Goal: Task Accomplishment & Management: Manage account settings

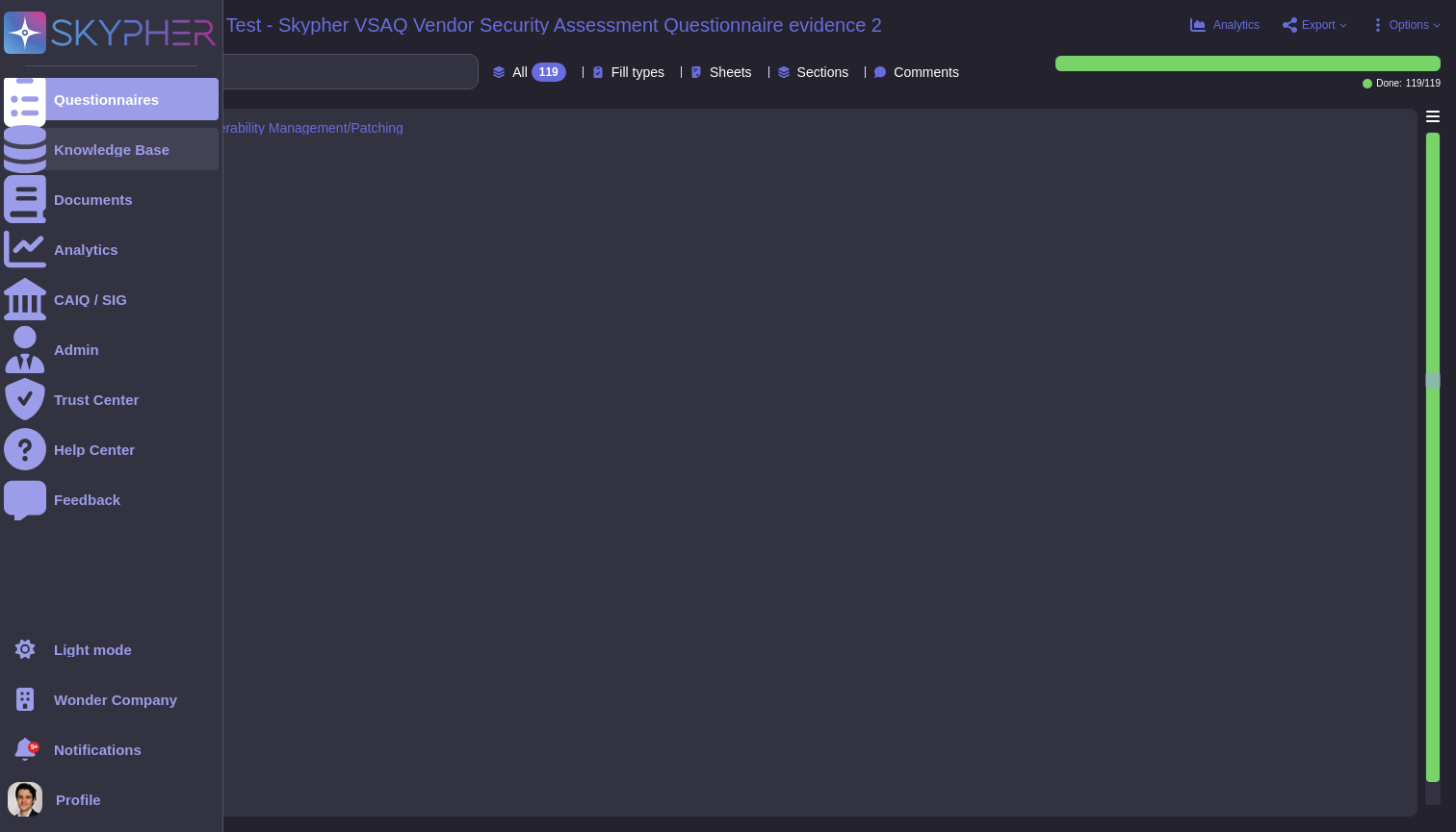
type textarea "Yes, we have a vulnerability management process that includes monitoring for an…"
type textarea "Yes, host-based intrusion detection/prevention devices (HIDS/HIPS) are used on …"
type textarea "Yes, CCTV is utilized with video storage, reporting, and playback capabilities …"
type textarea "Yes, there is a smoke detection system currently in place as part of the enviro…"
type textarea "Yes, there is a fire suppression system currently in place as part of the envir…"
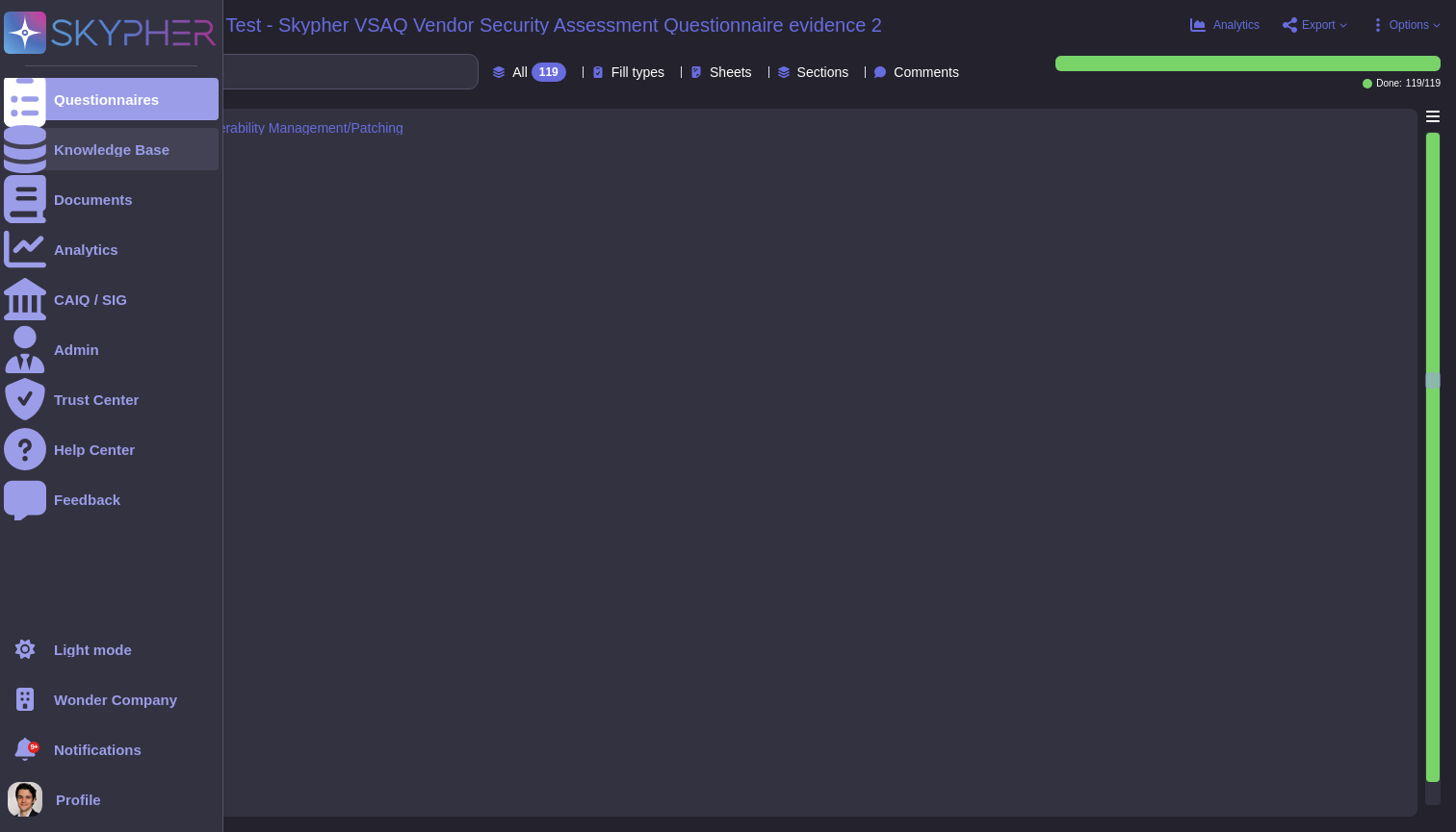
scroll to position [10551, 0]
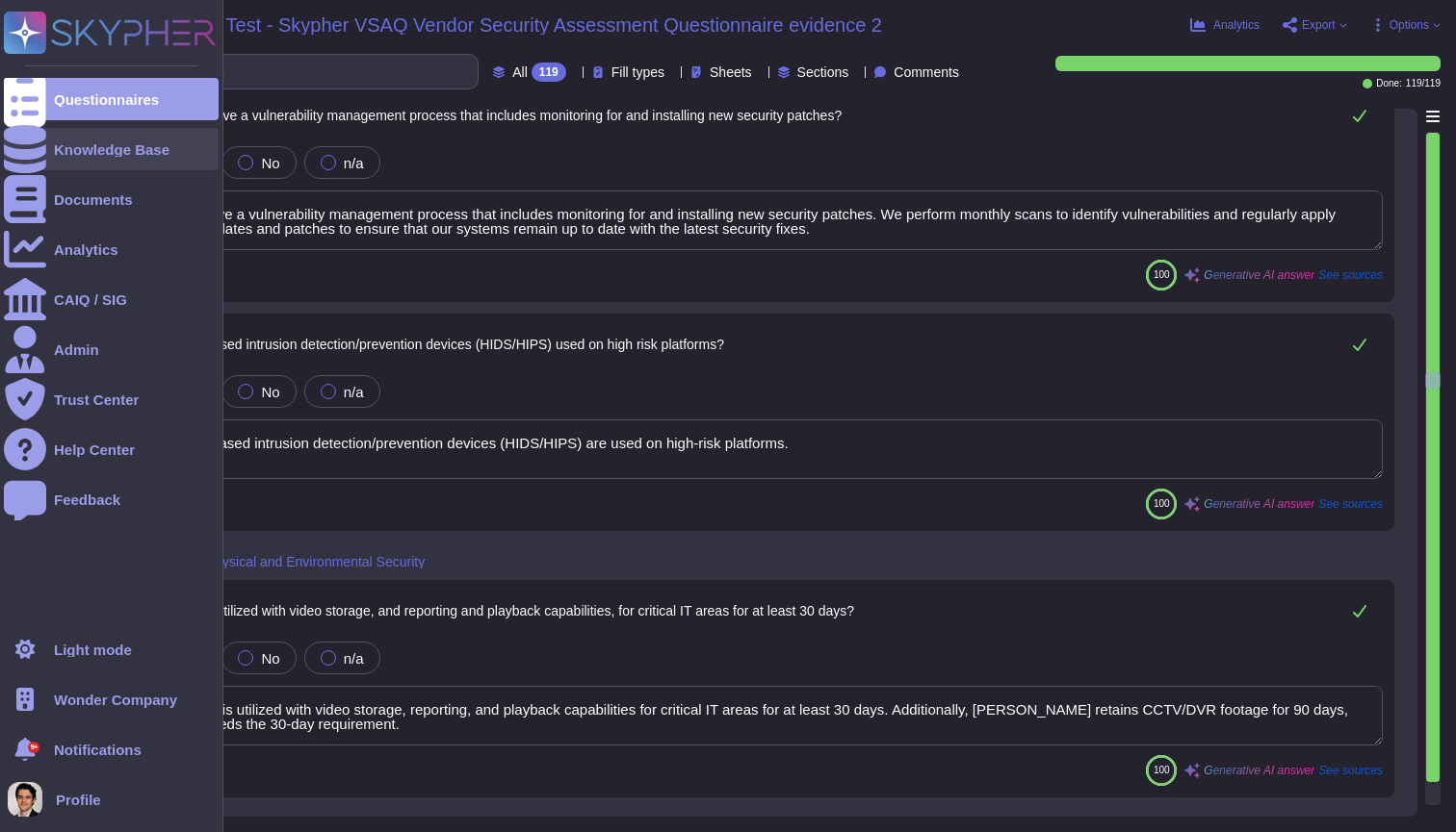
click at [36, 153] on icon at bounding box center [24, 148] width 42 height 48
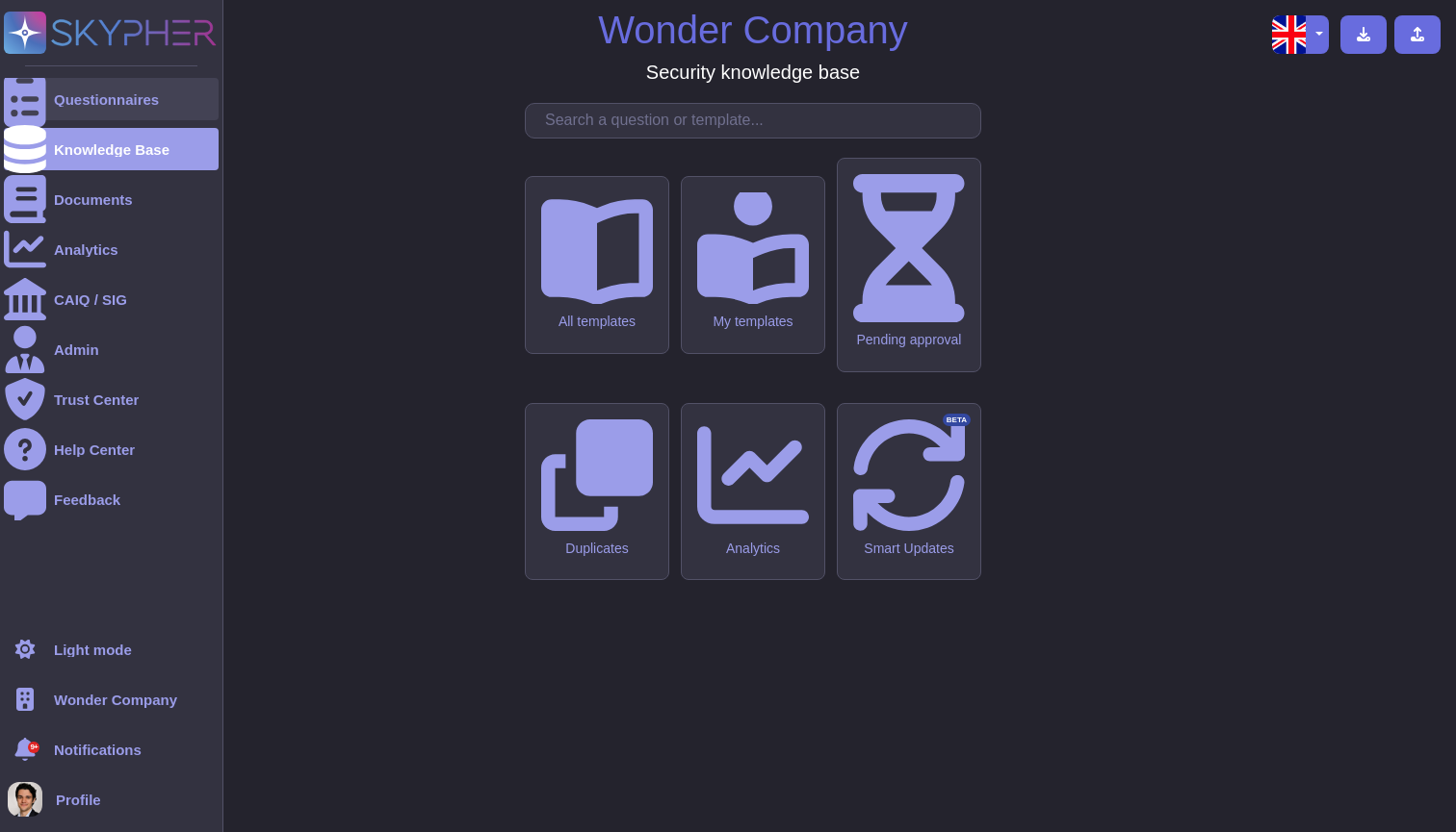
click at [40, 86] on div at bounding box center [24, 99] width 42 height 42
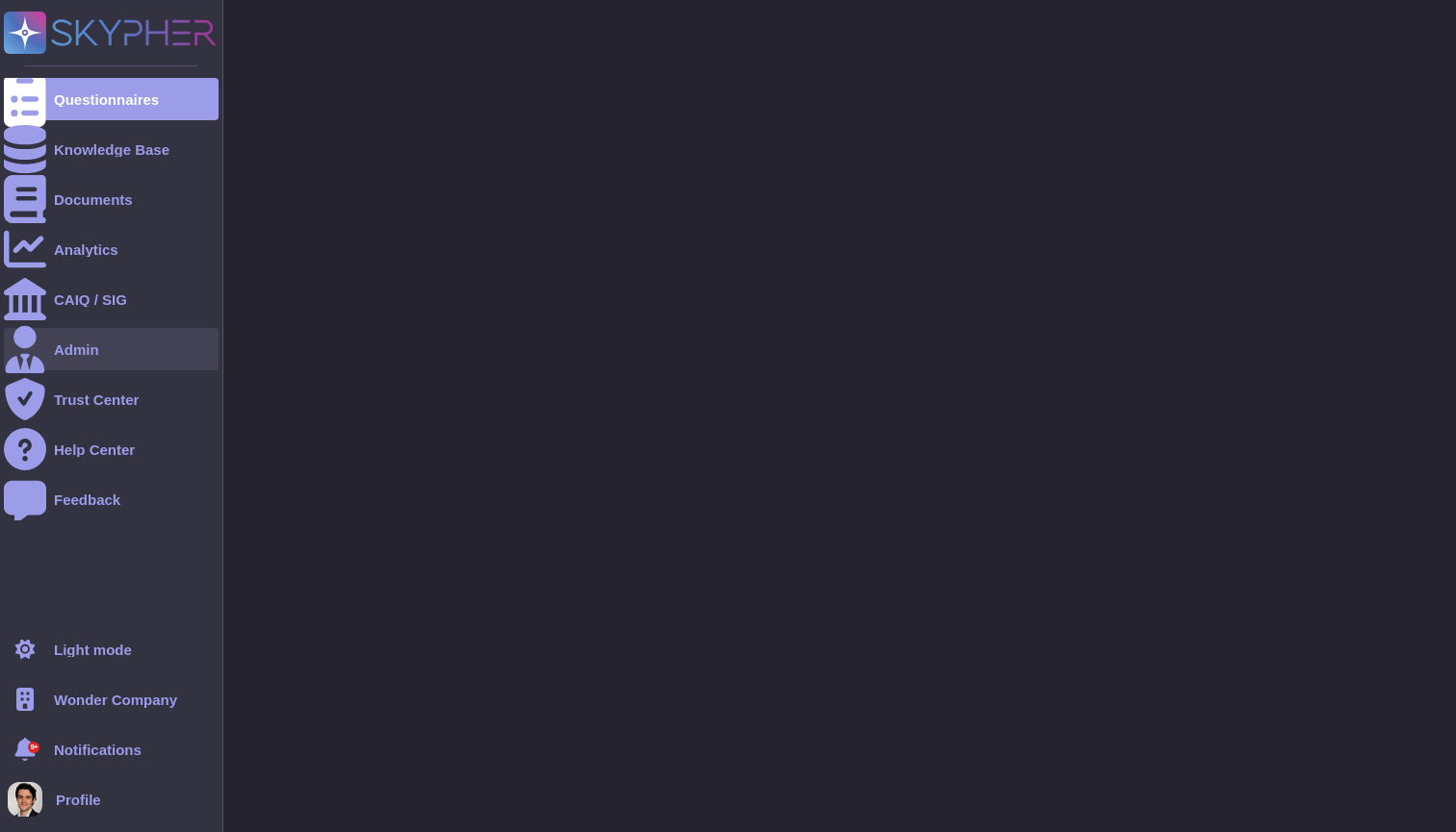
click at [100, 352] on div "Admin" at bounding box center [111, 348] width 215 height 42
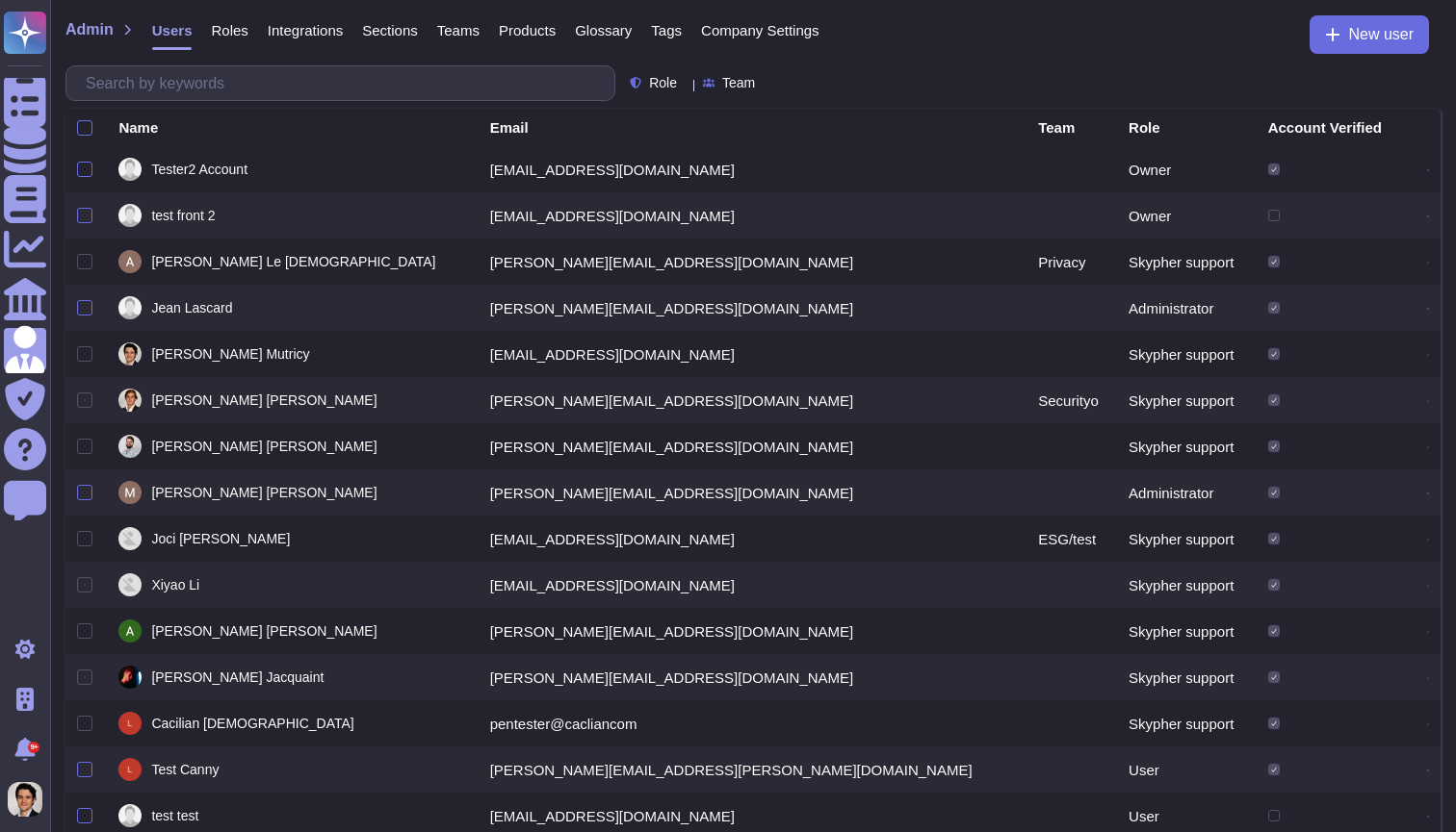
click at [773, 32] on span "Company Settings" at bounding box center [759, 30] width 118 height 15
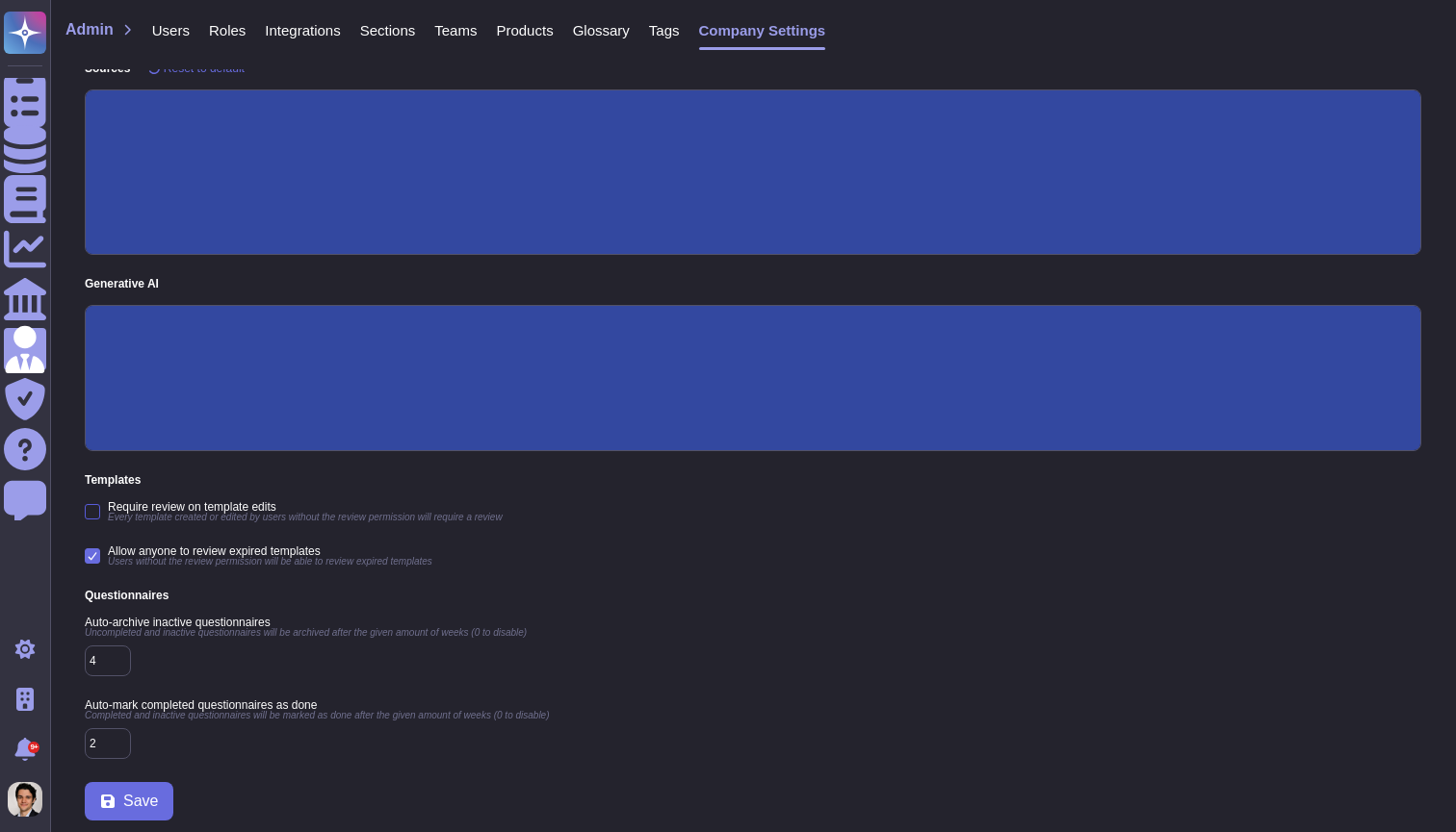
scroll to position [296, 0]
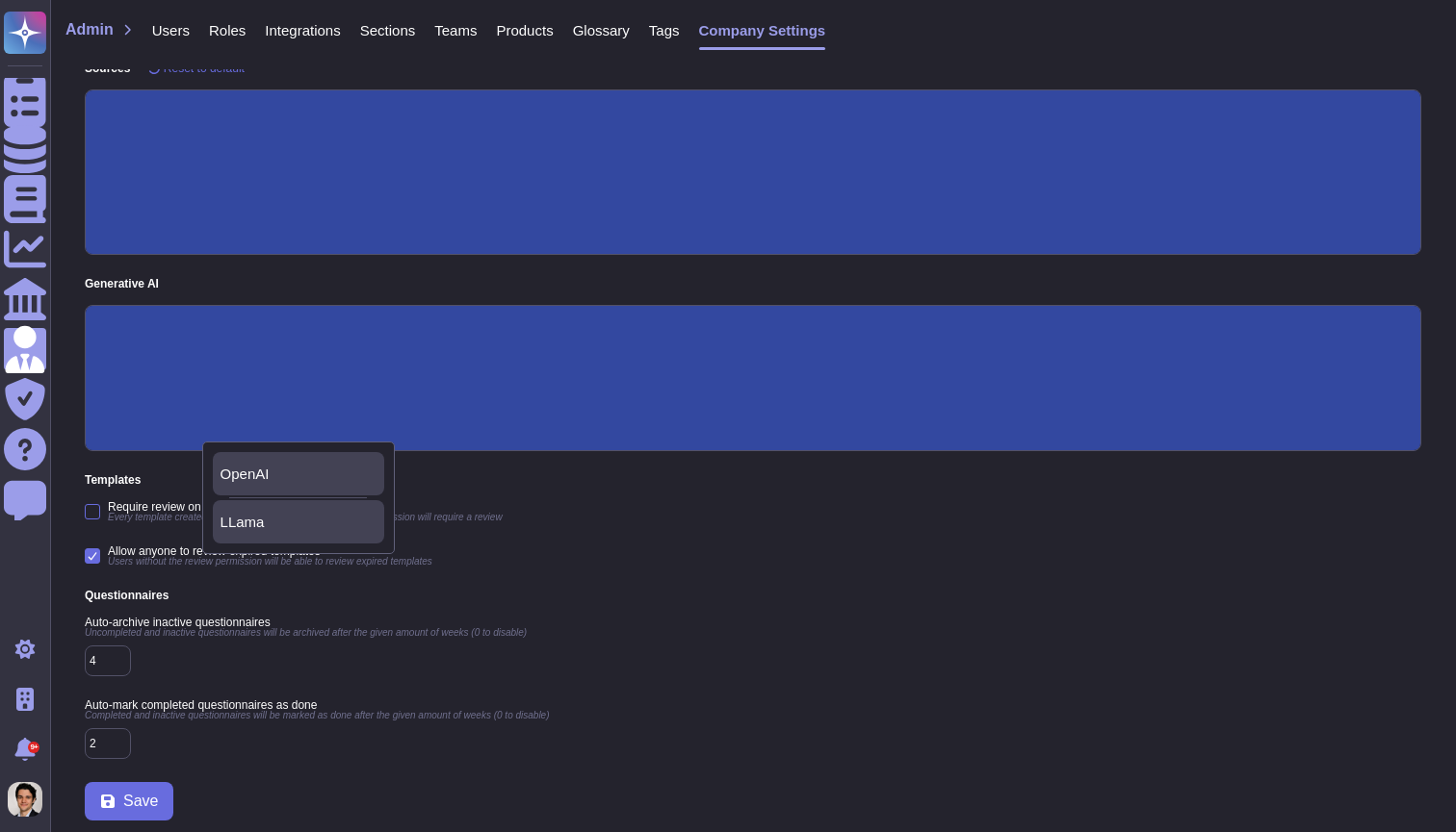
click at [276, 469] on div "OpenAI" at bounding box center [299, 475] width 156 height 18
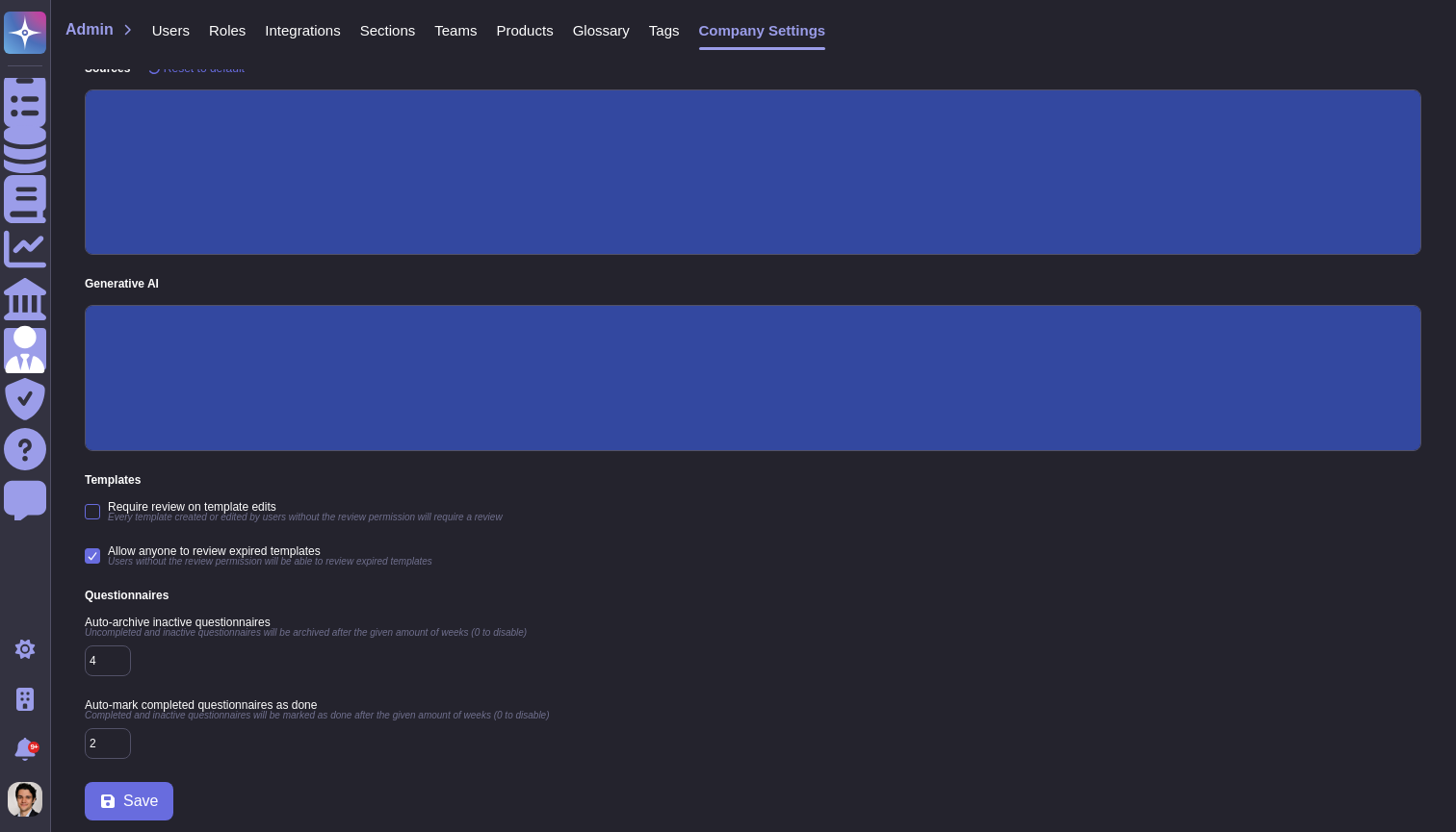
click at [653, 564] on div "Allow anyone to review expired templates Users without the review permission wi…" at bounding box center [752, 556] width 1336 height 21
click at [151, 794] on span "Save" at bounding box center [141, 802] width 35 height 16
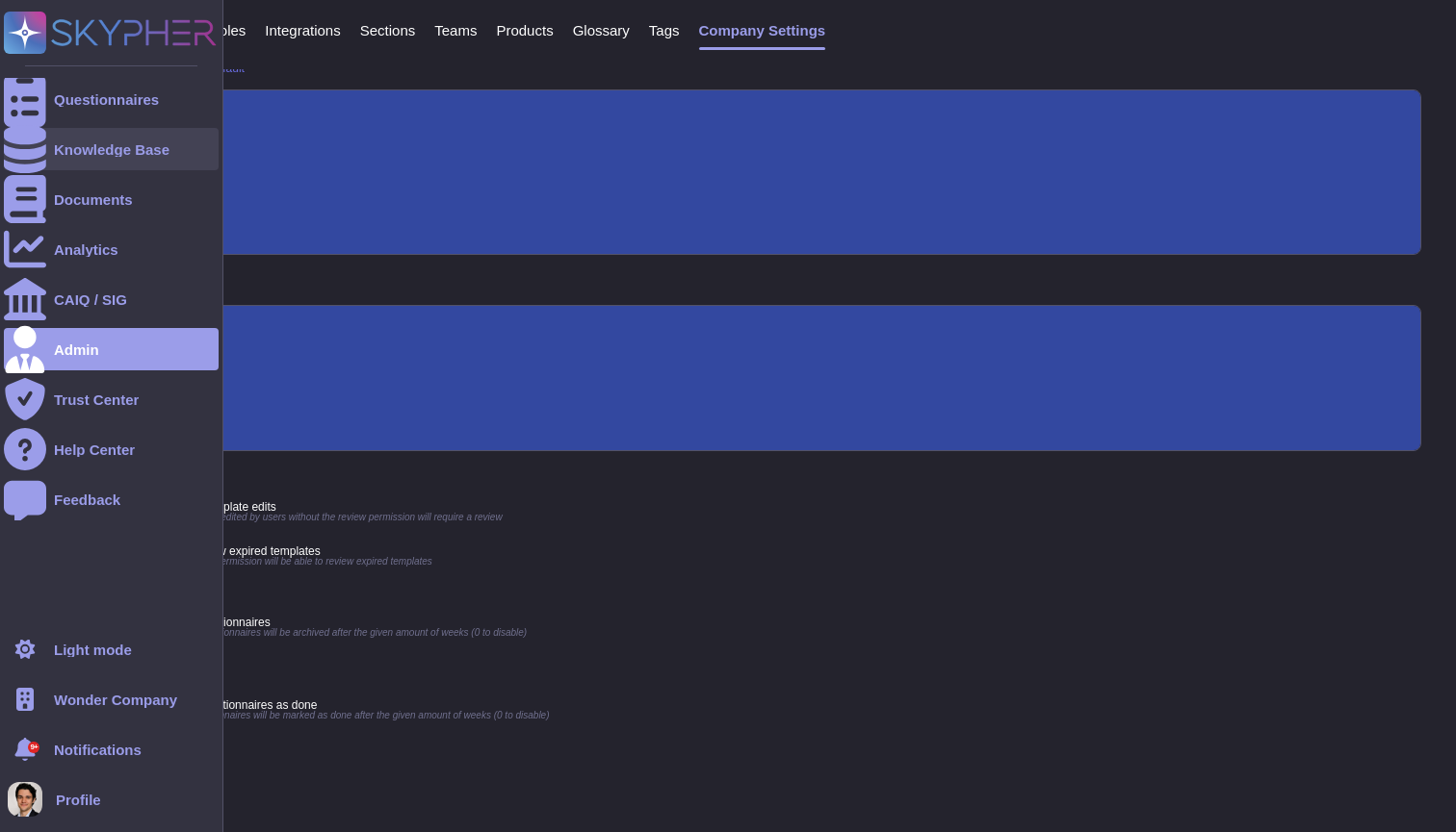
click at [117, 164] on div "Knowledge Base" at bounding box center [111, 148] width 215 height 42
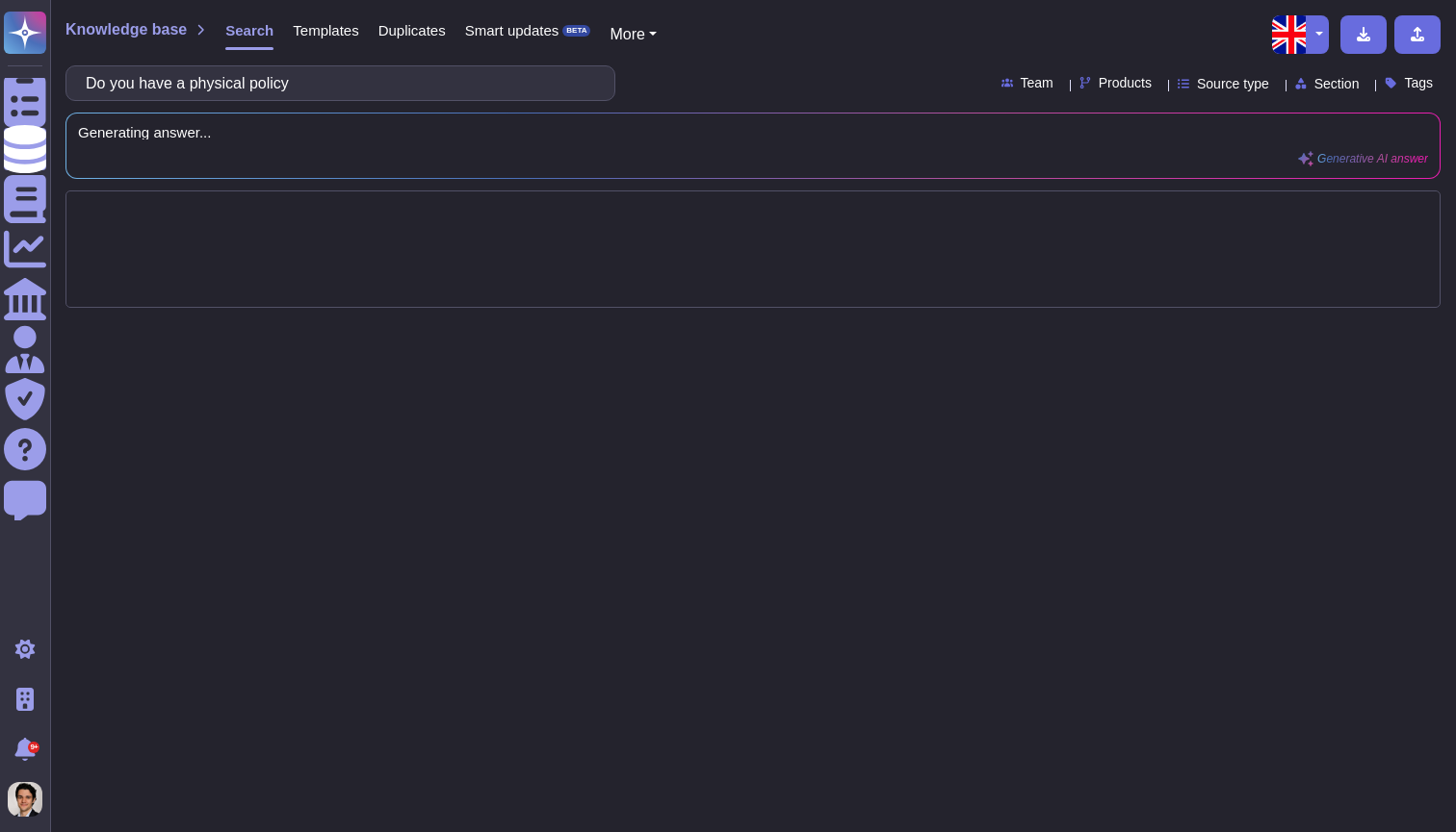
type input "Do you have a physical policy?"
